Goal: Find specific page/section: Find specific page/section

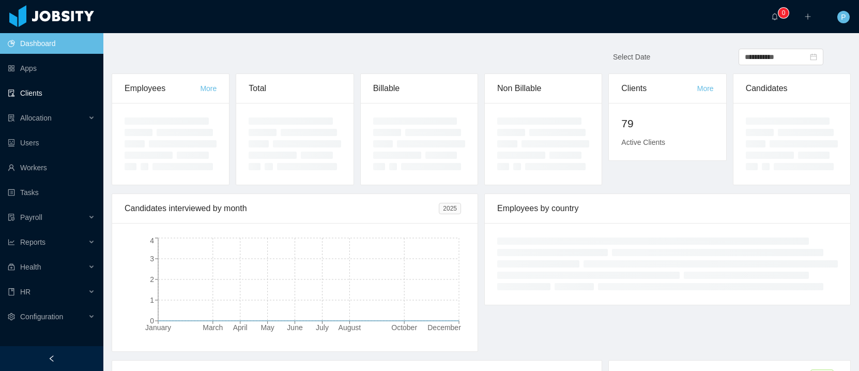
click at [40, 93] on link "Clients" at bounding box center [51, 93] width 87 height 21
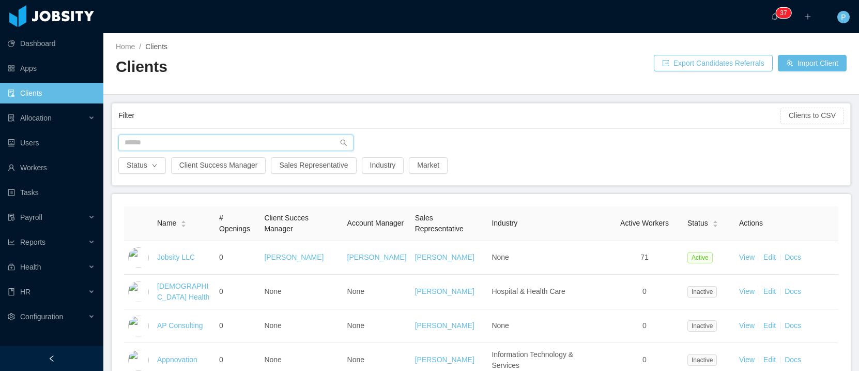
click at [183, 145] on input "text" at bounding box center [235, 142] width 235 height 17
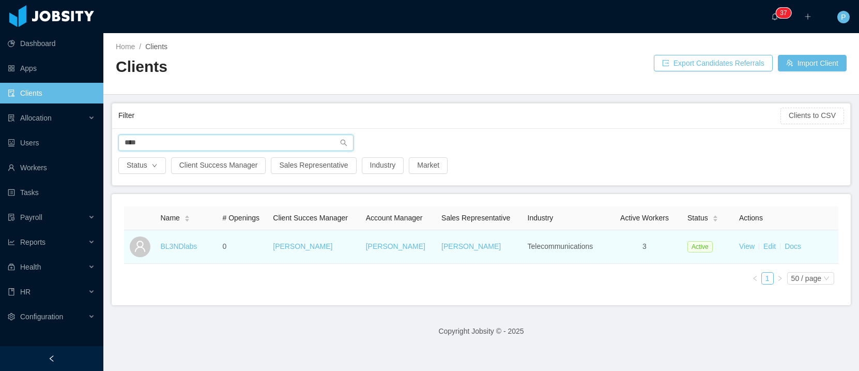
type input "****"
click at [171, 253] on td "BL3NDlabs" at bounding box center [188, 247] width 62 height 34
click at [172, 250] on link "BL3NDlabs" at bounding box center [179, 246] width 37 height 8
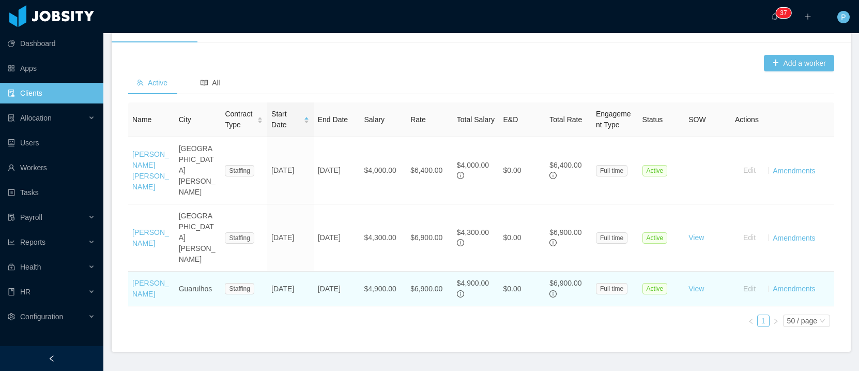
scroll to position [333, 0]
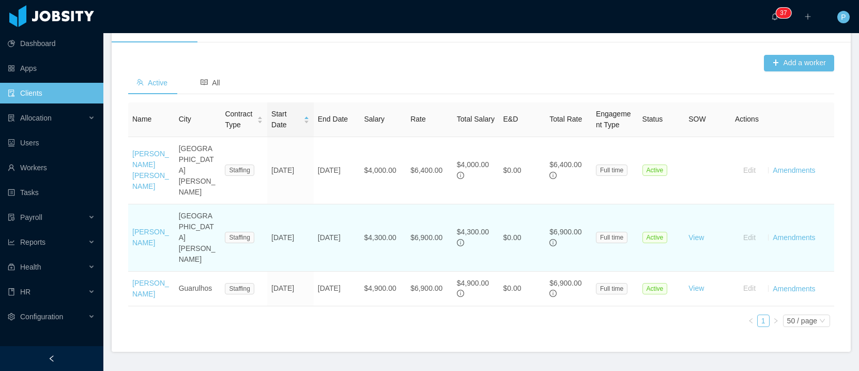
click at [143, 216] on td "[PERSON_NAME]" at bounding box center [151, 237] width 47 height 67
click at [143, 228] on link "[PERSON_NAME]" at bounding box center [150, 237] width 37 height 19
